Goal: Task Accomplishment & Management: Manage account settings

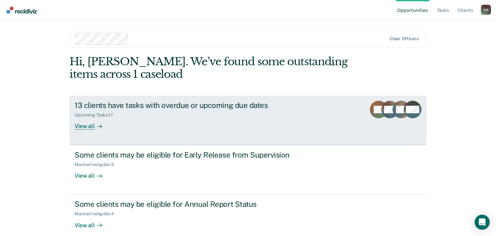
click at [168, 110] on div "13 clients have tasks with overdue or upcoming due dates" at bounding box center [185, 105] width 221 height 9
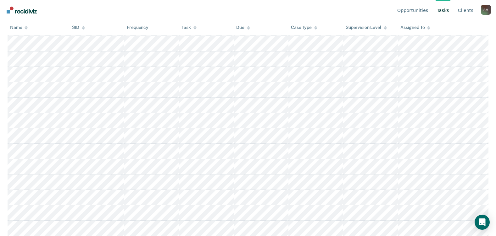
scroll to position [247, 0]
